Goal: Task Accomplishment & Management: Use online tool/utility

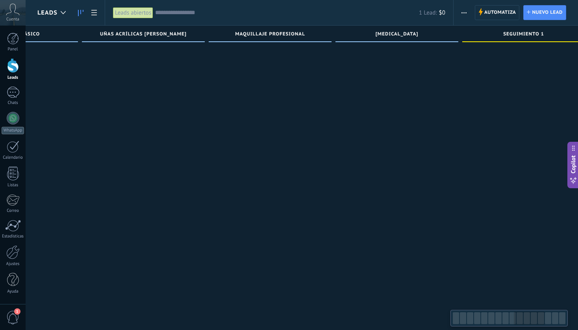
scroll to position [0, 982]
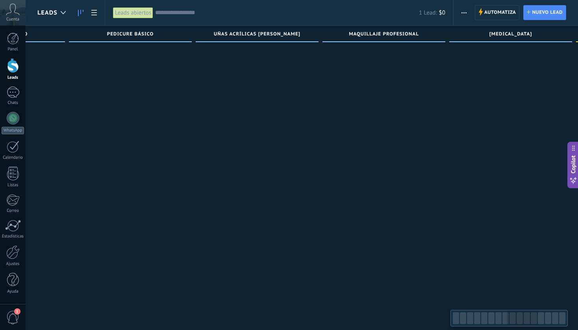
click at [359, 49] on div "Maquillaje profesional 0 Clientes potenciales: $0" at bounding box center [383, 38] width 123 height 27
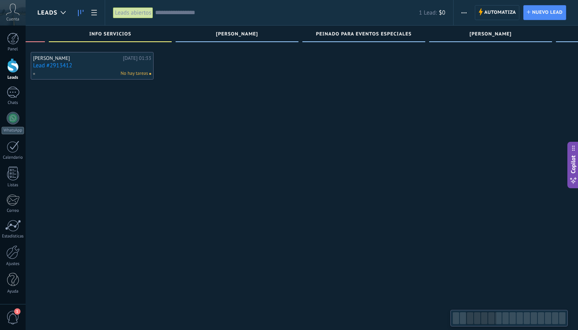
scroll to position [0, 242]
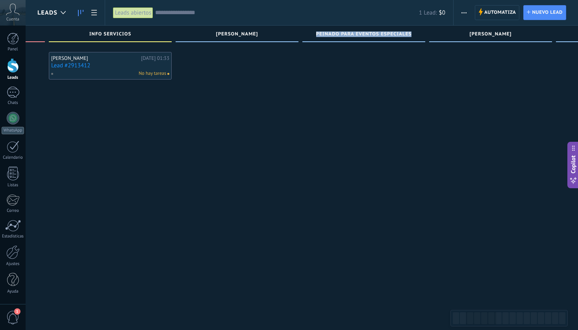
drag, startPoint x: 317, startPoint y: 33, endPoint x: 412, endPoint y: 32, distance: 94.8
click at [412, 32] on div "Peinado para eventos especiales" at bounding box center [363, 34] width 115 height 7
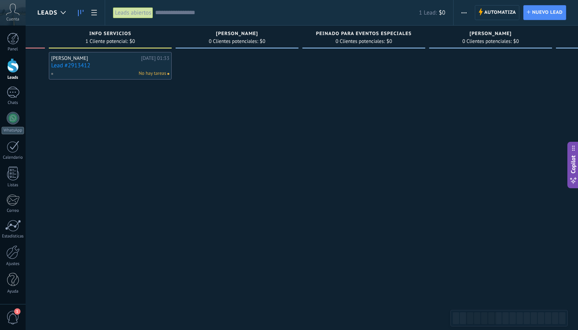
scroll to position [0, 0]
click at [423, 31] on div "Peinado para eventos especiales 0 Clientes potenciales: $0" at bounding box center [363, 37] width 123 height 23
drag, startPoint x: 316, startPoint y: 33, endPoint x: 414, endPoint y: 35, distance: 98.0
click at [414, 35] on div "Peinado para eventos especiales" at bounding box center [363, 34] width 115 height 7
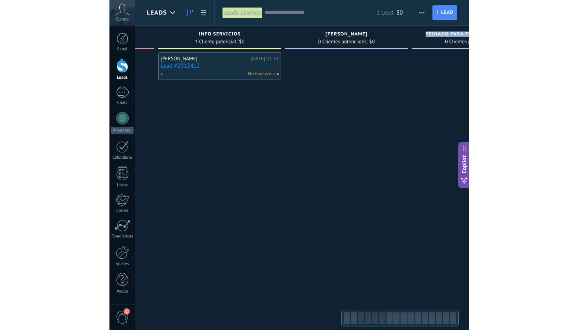
scroll to position [53, 0]
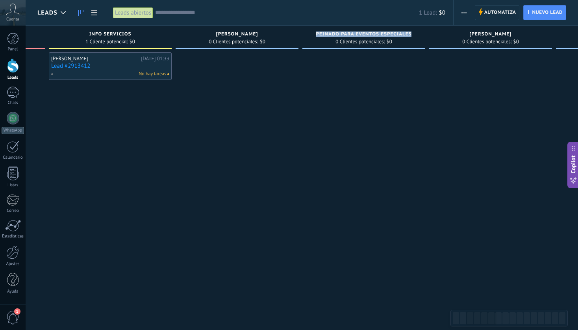
drag, startPoint x: 213, startPoint y: 34, endPoint x: 262, endPoint y: 35, distance: 49.2
click at [262, 35] on div "[PERSON_NAME]" at bounding box center [236, 34] width 115 height 7
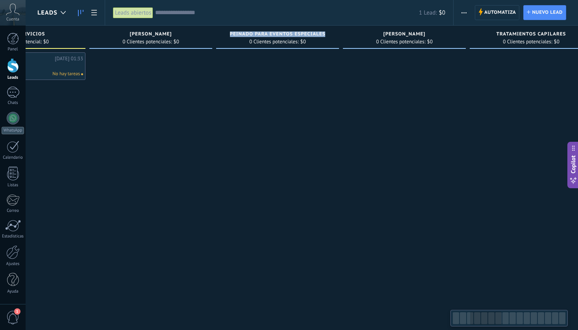
scroll to position [0, 339]
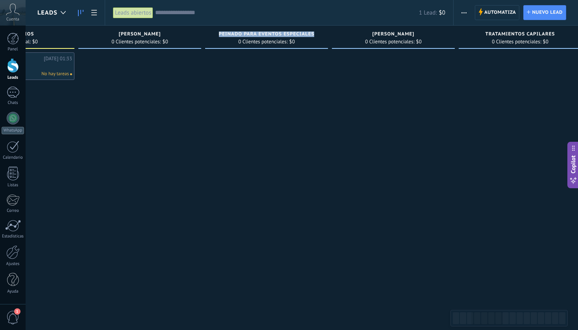
click at [385, 29] on div "[PERSON_NAME] 0 Clientes potenciales: $0" at bounding box center [393, 37] width 123 height 23
drag, startPoint x: 418, startPoint y: 33, endPoint x: 362, endPoint y: 37, distance: 56.1
click at [362, 37] on div "[PERSON_NAME]" at bounding box center [393, 34] width 115 height 7
copy span "[PERSON_NAME]"
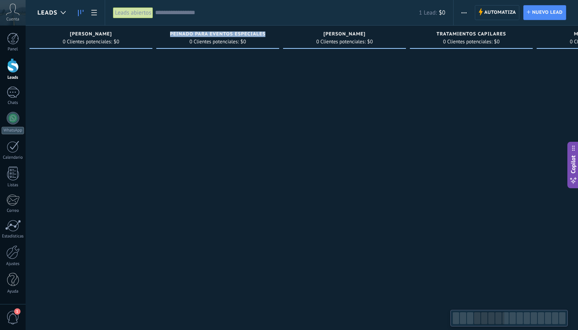
scroll to position [0, 389]
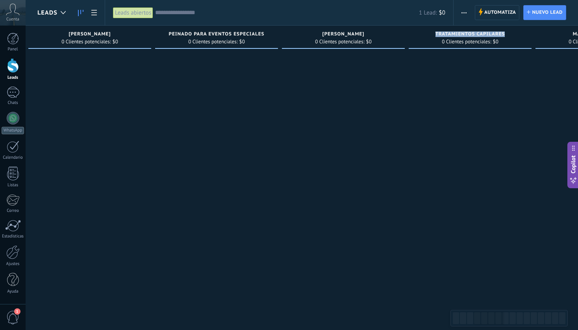
drag, startPoint x: 436, startPoint y: 31, endPoint x: 513, endPoint y: 32, distance: 76.7
click at [513, 32] on div "Tratamientos capilares" at bounding box center [469, 34] width 115 height 7
click at [464, 30] on div "Tratamientos capilares 0 Clientes potenciales: $0" at bounding box center [470, 37] width 123 height 23
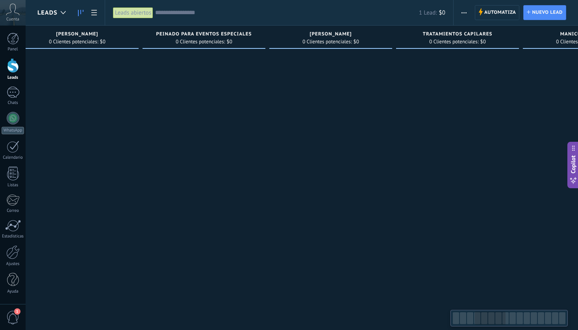
scroll to position [0, 403]
click at [456, 139] on div at bounding box center [455, 165] width 123 height 227
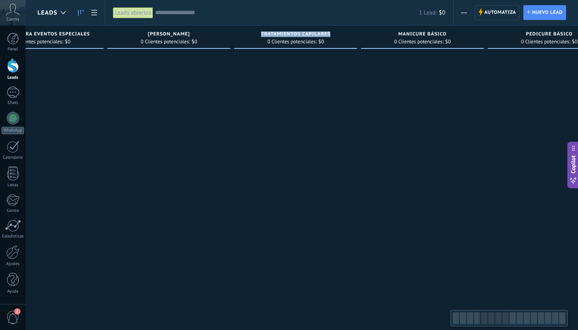
scroll to position [0, 585]
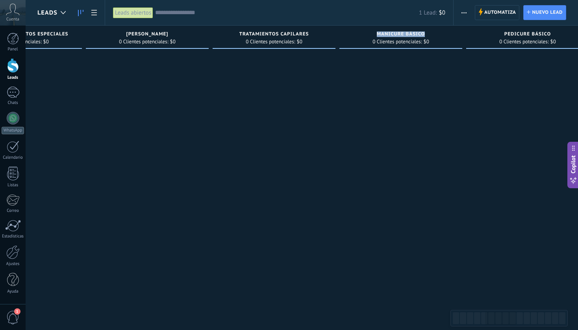
drag, startPoint x: 423, startPoint y: 32, endPoint x: 372, endPoint y: 35, distance: 51.7
click at [372, 35] on div "Manicure básico" at bounding box center [400, 34] width 115 height 7
copy span "Manicure básico"
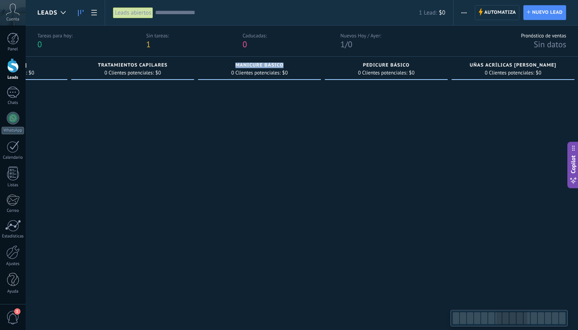
scroll to position [0, 852]
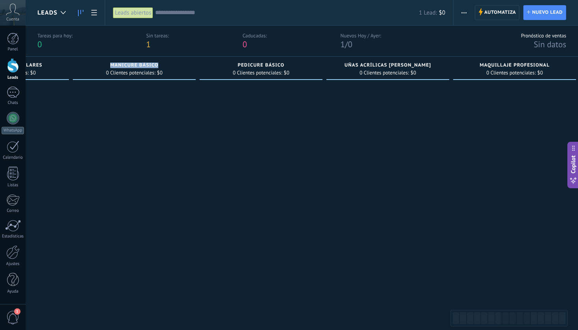
click at [273, 59] on div "Pedicure básico 0 Clientes potenciales: $0" at bounding box center [261, 68] width 123 height 23
drag, startPoint x: 237, startPoint y: 65, endPoint x: 293, endPoint y: 63, distance: 55.9
click at [293, 63] on div "Pedicure básico" at bounding box center [260, 66] width 115 height 7
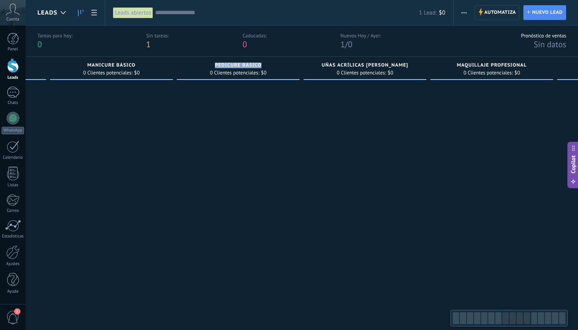
scroll to position [0, 880]
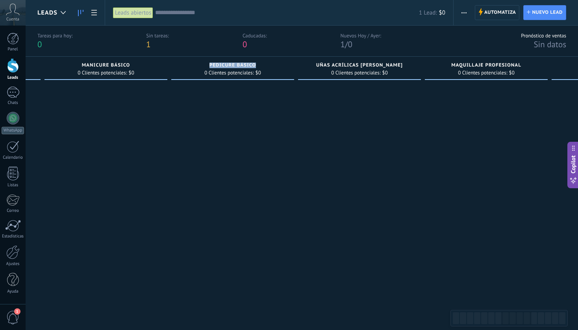
click at [325, 59] on div "Uñas acrílicas [PERSON_NAME] 0 Clientes potenciales: $0" at bounding box center [359, 68] width 123 height 23
drag, startPoint x: 326, startPoint y: 63, endPoint x: 392, endPoint y: 65, distance: 65.8
click at [392, 65] on span "Uñas acrílicas [PERSON_NAME]" at bounding box center [359, 66] width 87 height 6
click at [443, 57] on div "Maquillaje profesional 0 Clientes potenciales: $0" at bounding box center [483, 67] width 123 height 23
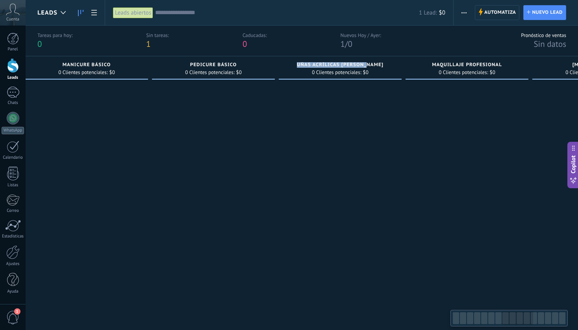
scroll to position [0, 900]
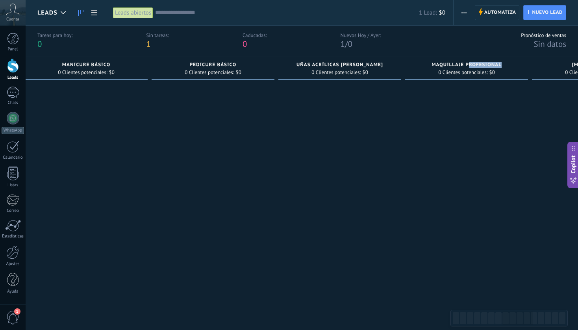
drag, startPoint x: 468, startPoint y: 65, endPoint x: 503, endPoint y: 65, distance: 35.0
click at [503, 65] on div "Maquillaje profesional" at bounding box center [466, 65] width 115 height 7
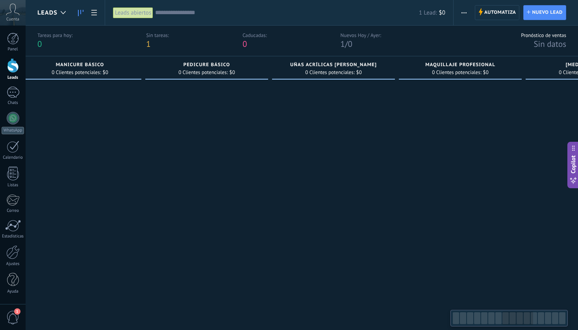
scroll to position [0, 916]
click at [471, 57] on div "Maquillaje profesional 0 Clientes potenciales: $0" at bounding box center [449, 67] width 123 height 23
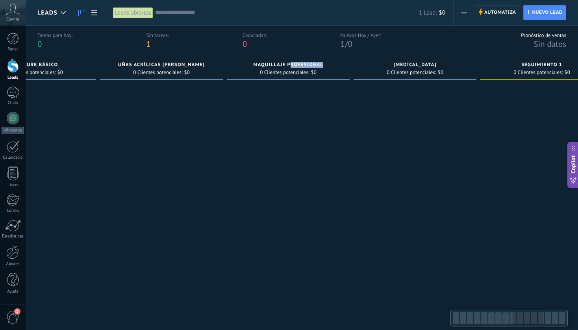
scroll to position [0, 1087]
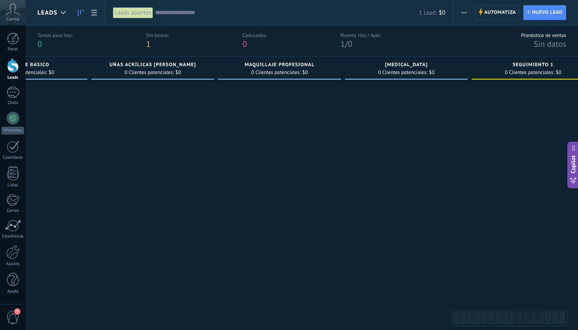
drag, startPoint x: 379, startPoint y: 62, endPoint x: 434, endPoint y: 59, distance: 56.0
click at [434, 59] on div "[MEDICAL_DATA] 0 Clientes potenciales: $0" at bounding box center [406, 67] width 123 height 23
drag, startPoint x: 411, startPoint y: 63, endPoint x: 439, endPoint y: 65, distance: 27.7
click at [439, 65] on div "[MEDICAL_DATA]" at bounding box center [406, 65] width 115 height 7
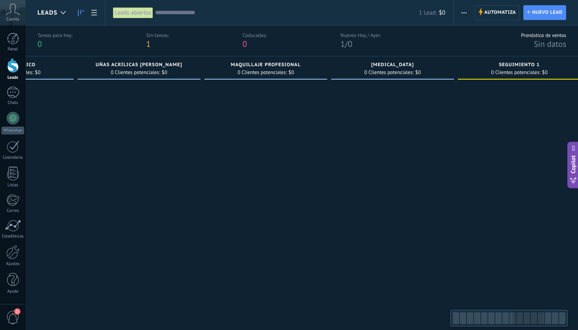
scroll to position [0, 1094]
drag, startPoint x: 389, startPoint y: 58, endPoint x: 411, endPoint y: 56, distance: 21.8
click at [411, 56] on div "[MEDICAL_DATA] 0 Clientes potenciales: $0" at bounding box center [398, 67] width 123 height 23
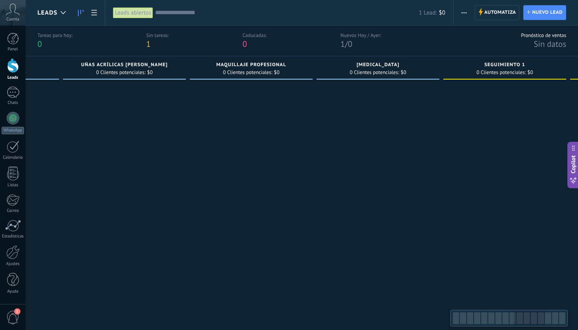
click at [392, 55] on div "Tareas para [DATE]: 0 Sin tareas: 1 Caducadas: 0 Nuevos [DATE] / [DATE]: 1 / 0 …" at bounding box center [302, 40] width 552 height 31
click at [388, 63] on span "[MEDICAL_DATA]" at bounding box center [378, 65] width 43 height 6
drag, startPoint x: 388, startPoint y: 63, endPoint x: 407, endPoint y: 64, distance: 18.6
click at [399, 64] on span "[MEDICAL_DATA]" at bounding box center [378, 65] width 43 height 6
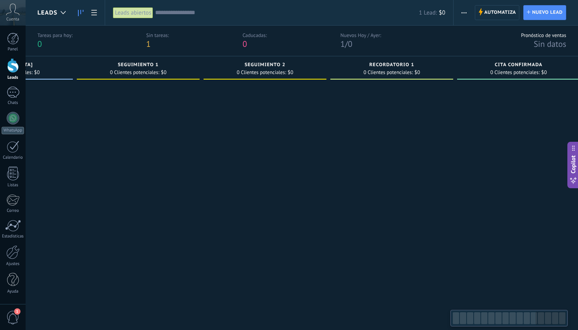
scroll to position [0, 1495]
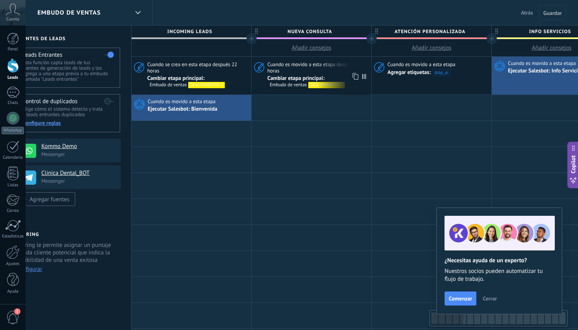
scroll to position [0, 20]
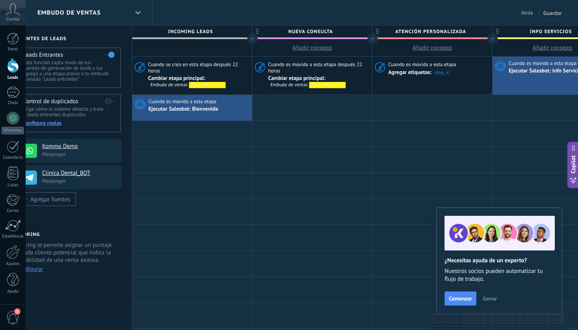
click at [531, 13] on span "Atrás" at bounding box center [527, 12] width 12 height 7
